Goal: Task Accomplishment & Management: Manage account settings

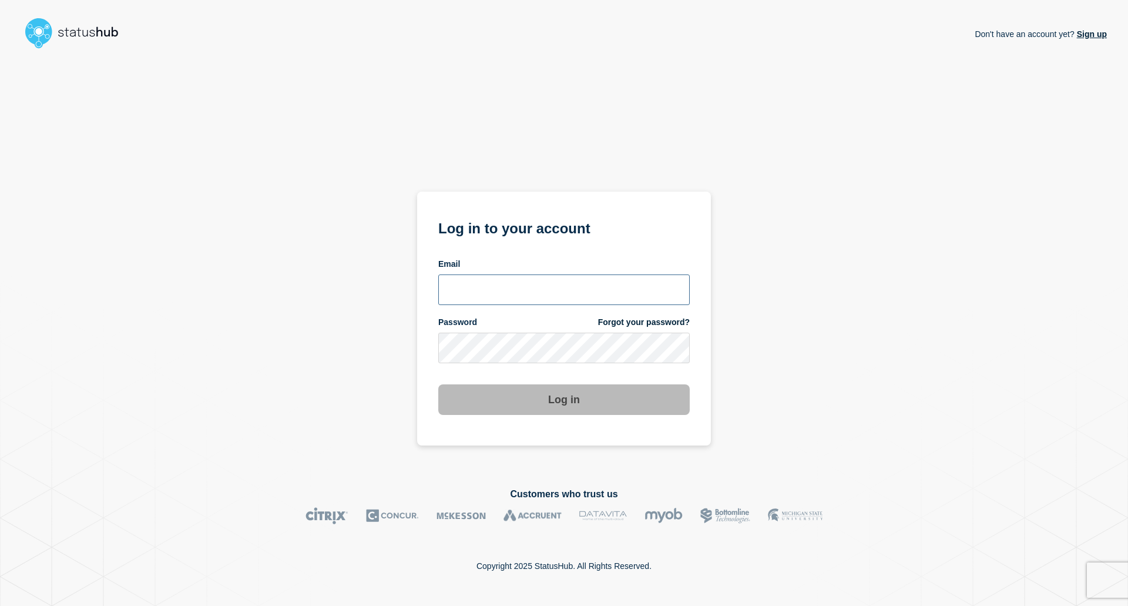
click at [529, 297] on input "email input" at bounding box center [563, 289] width 251 height 31
type input "[EMAIL_ADDRESS][PERSON_NAME][DOMAIN_NAME]"
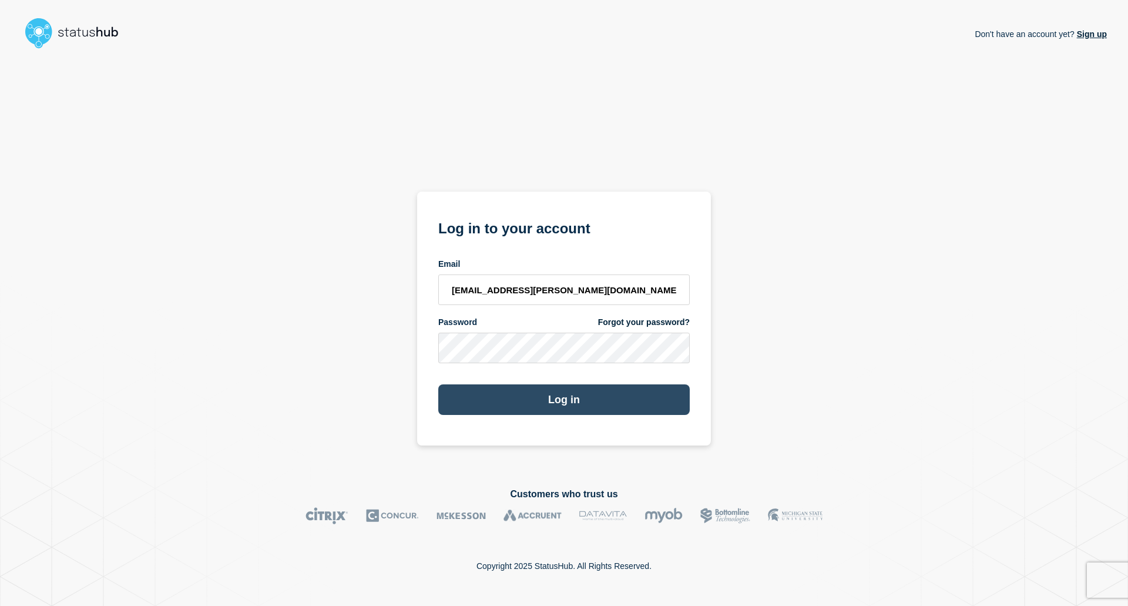
click at [570, 407] on button "Log in" at bounding box center [563, 399] width 251 height 31
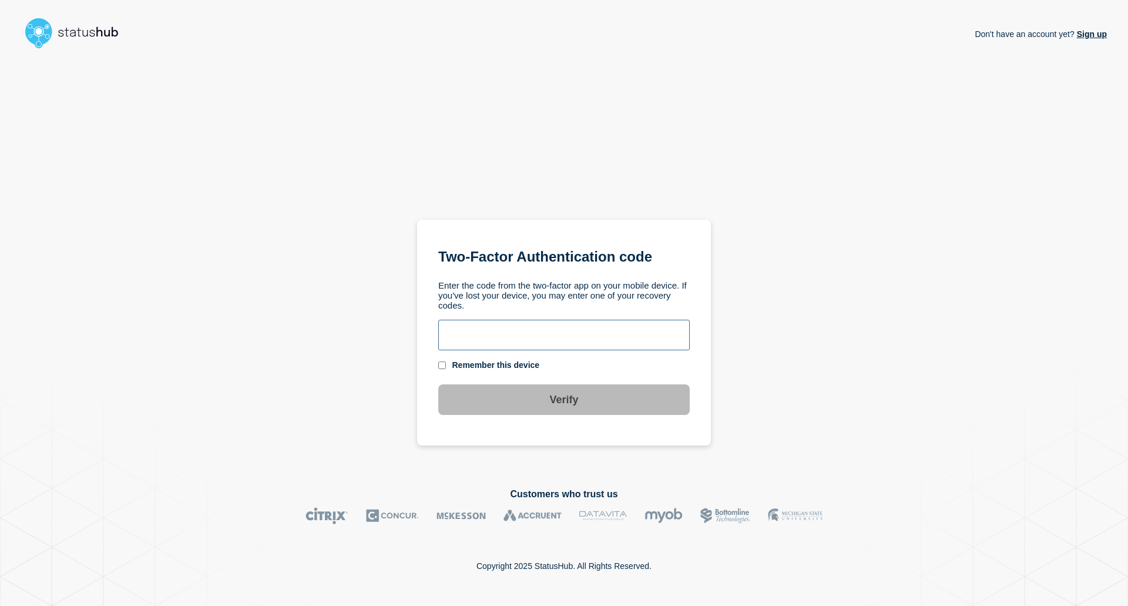
click at [600, 342] on input "text" at bounding box center [563, 335] width 251 height 31
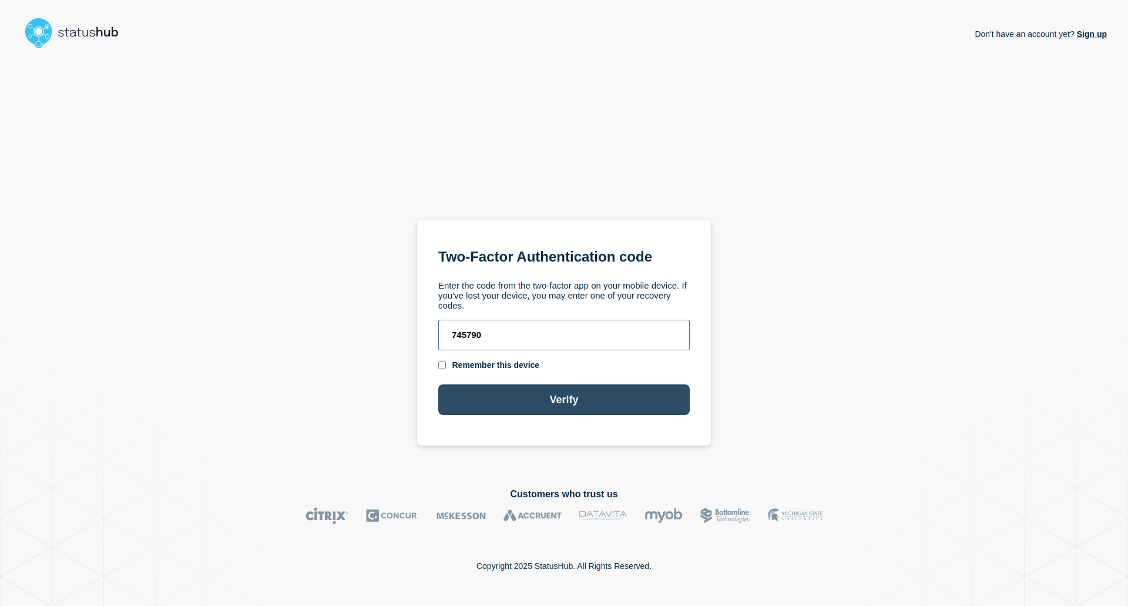
type input "745790"
click at [575, 402] on button "Verify" at bounding box center [563, 399] width 251 height 31
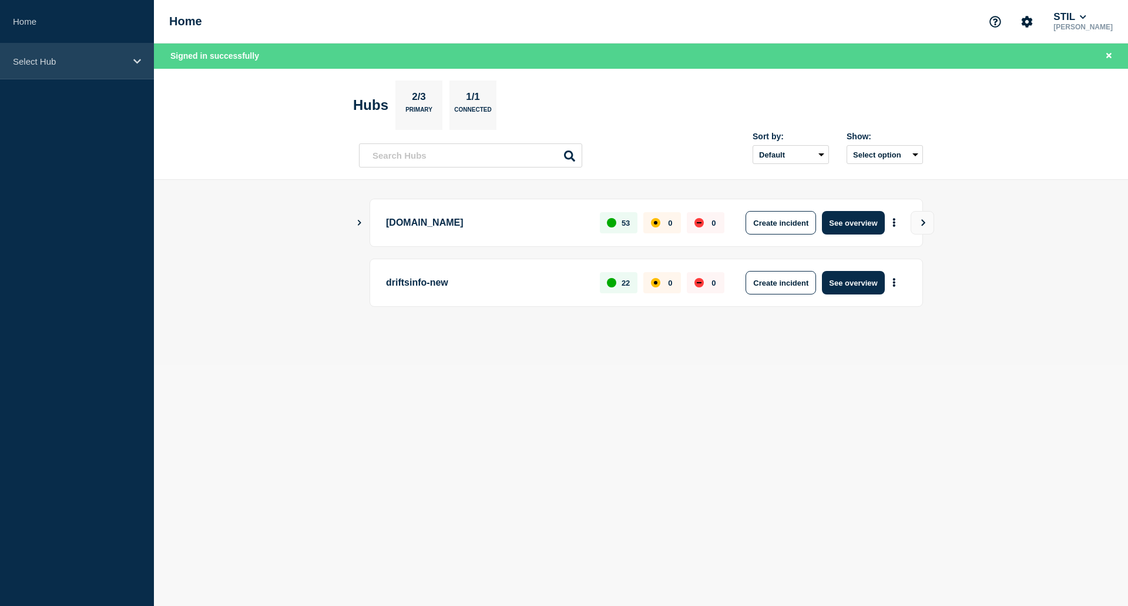
click at [76, 65] on p "Select Hub" at bounding box center [69, 61] width 113 height 10
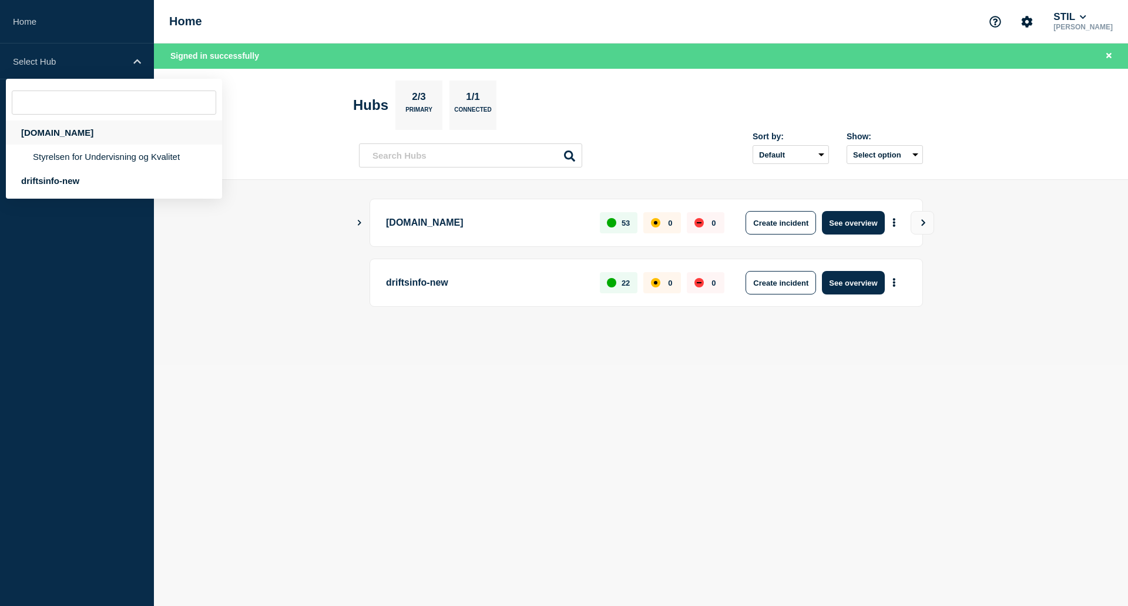
click at [83, 133] on div "driftsinfo.stil.dk" at bounding box center [114, 132] width 216 height 24
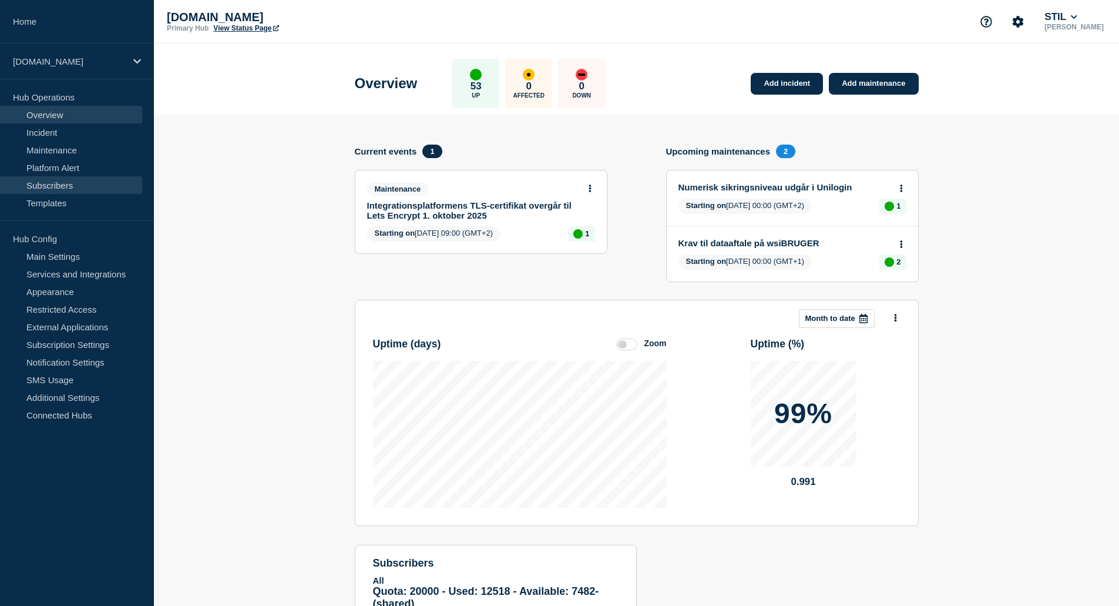
click at [89, 190] on link "Subscribers" at bounding box center [71, 185] width 142 height 18
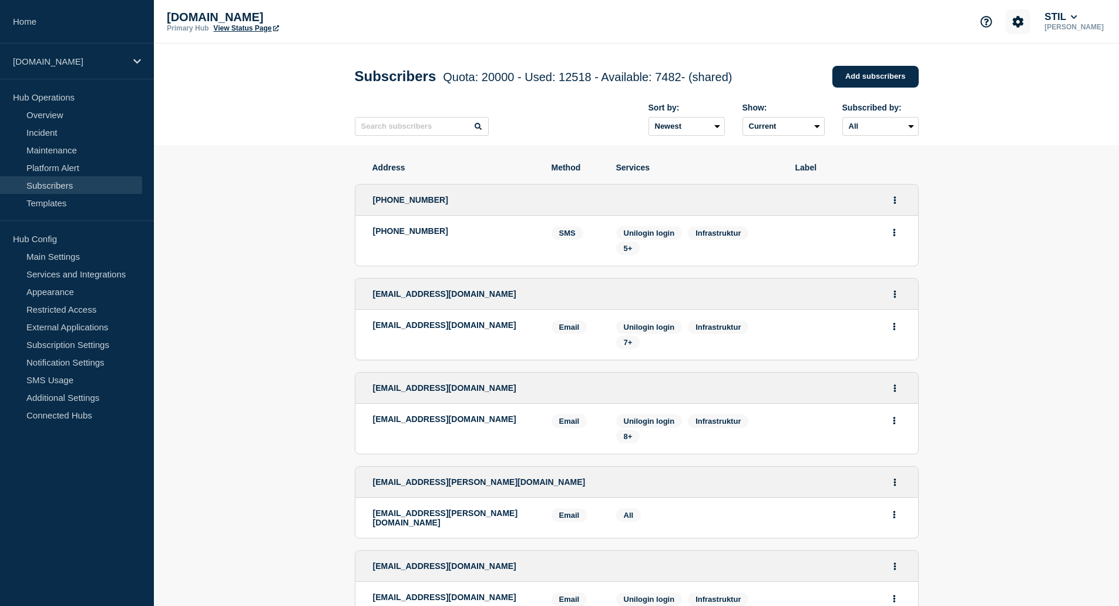
click at [1020, 24] on icon "Account settings" at bounding box center [1018, 21] width 11 height 11
click at [1023, 69] on link "Team Members" at bounding box center [1021, 70] width 61 height 10
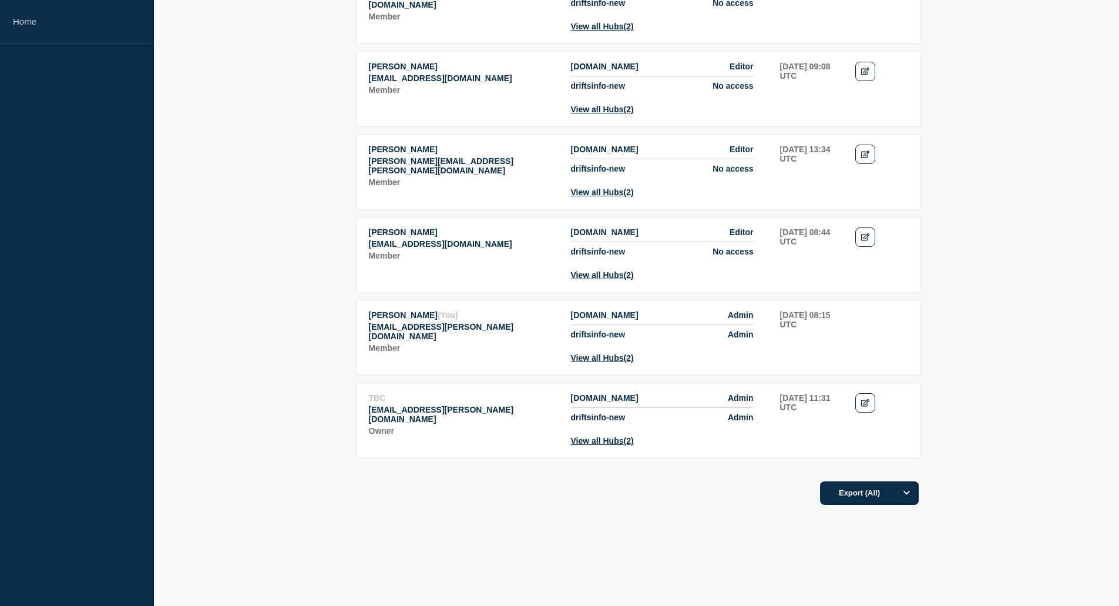
scroll to position [1045, 0]
click at [42, 350] on aside "Home" at bounding box center [77, 303] width 154 height 606
click at [881, 496] on button "Export (All)" at bounding box center [869, 493] width 99 height 24
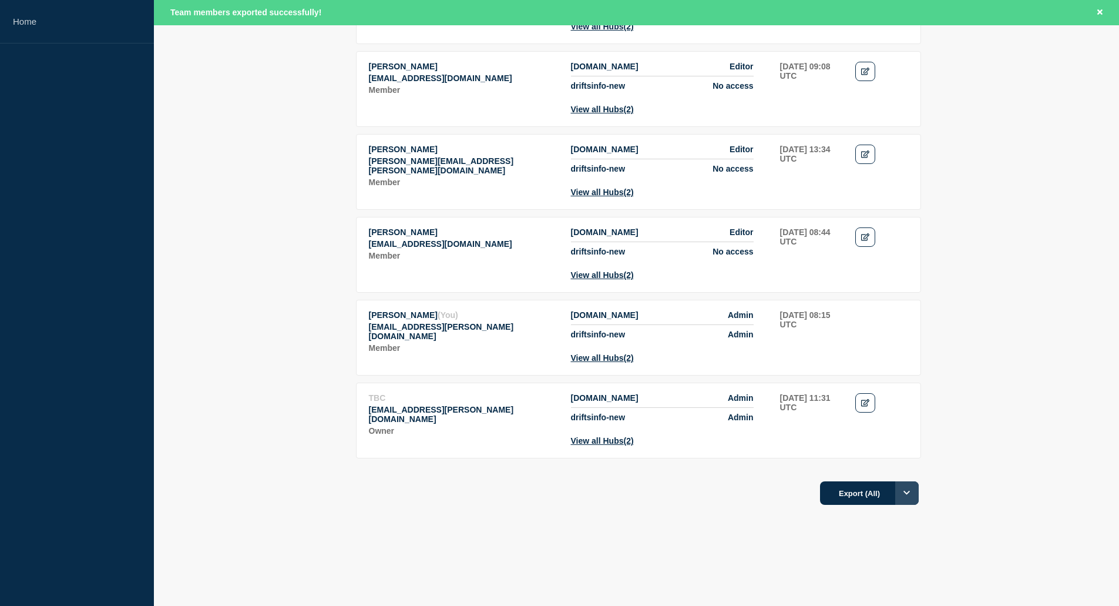
click at [907, 494] on icon "Options" at bounding box center [907, 493] width 6 height 4
click at [869, 541] on button "Filtered" at bounding box center [868, 545] width 37 height 11
